Goal: Find specific page/section: Find specific page/section

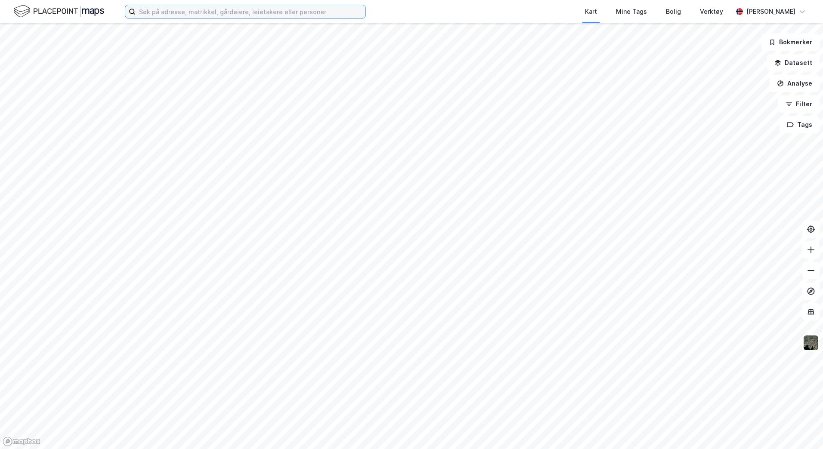
click at [219, 14] on input at bounding box center [251, 11] width 230 height 13
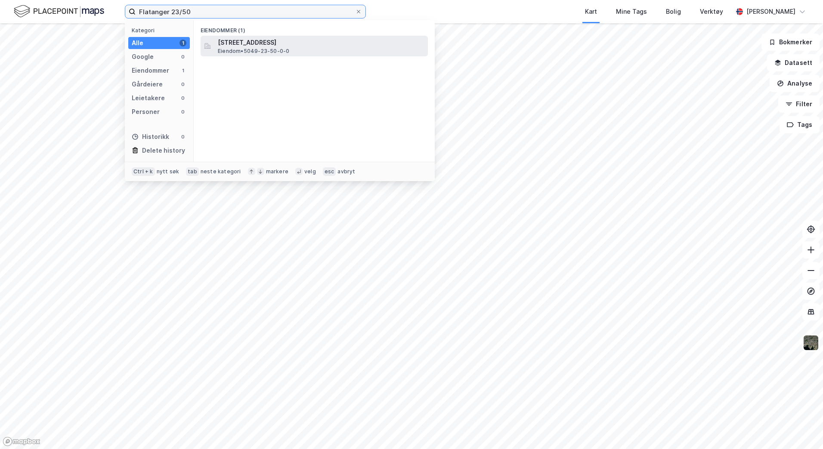
type input "Flatanger 23/50"
click at [331, 41] on span "[STREET_ADDRESS]" at bounding box center [321, 42] width 207 height 10
